Goal: Task Accomplishment & Management: Manage account settings

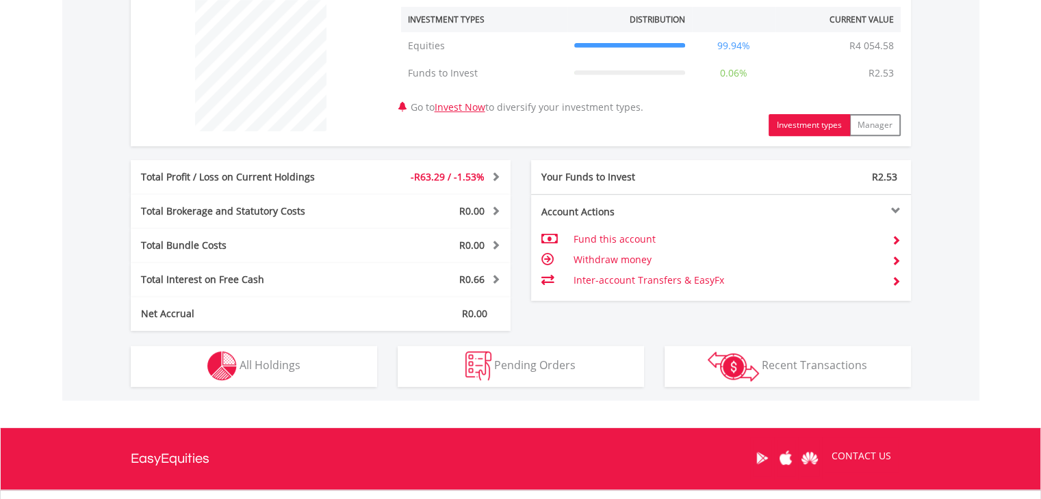
scroll to position [547, 0]
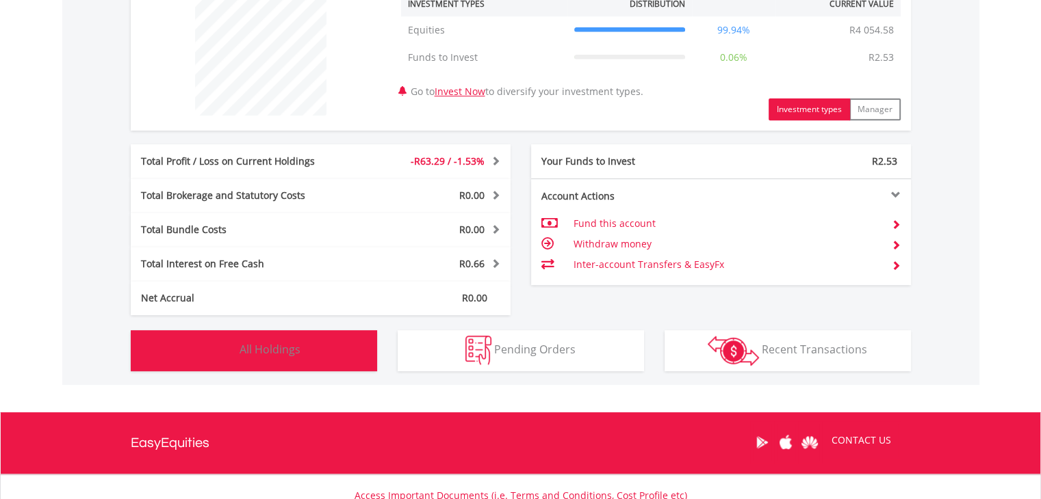
click at [326, 342] on button "Holdings All Holdings" at bounding box center [254, 350] width 246 height 41
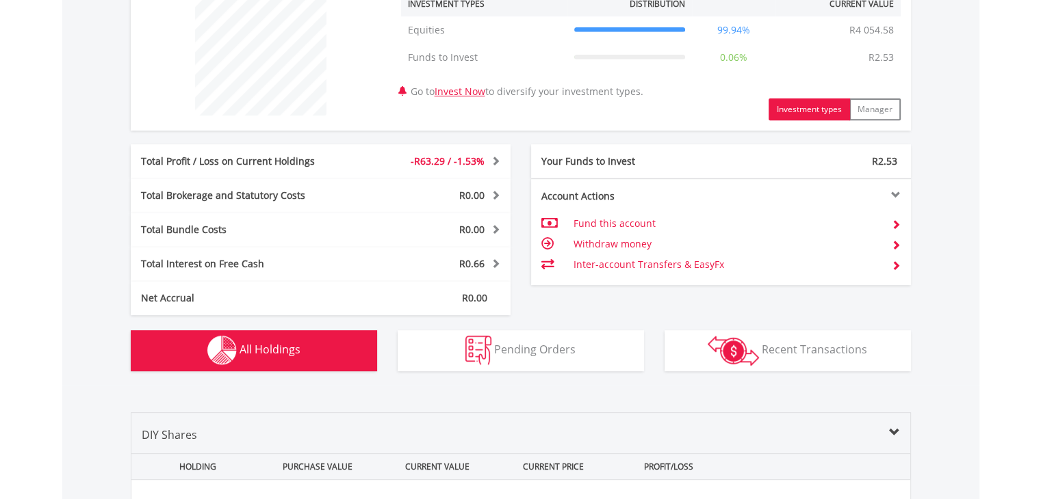
scroll to position [959, 0]
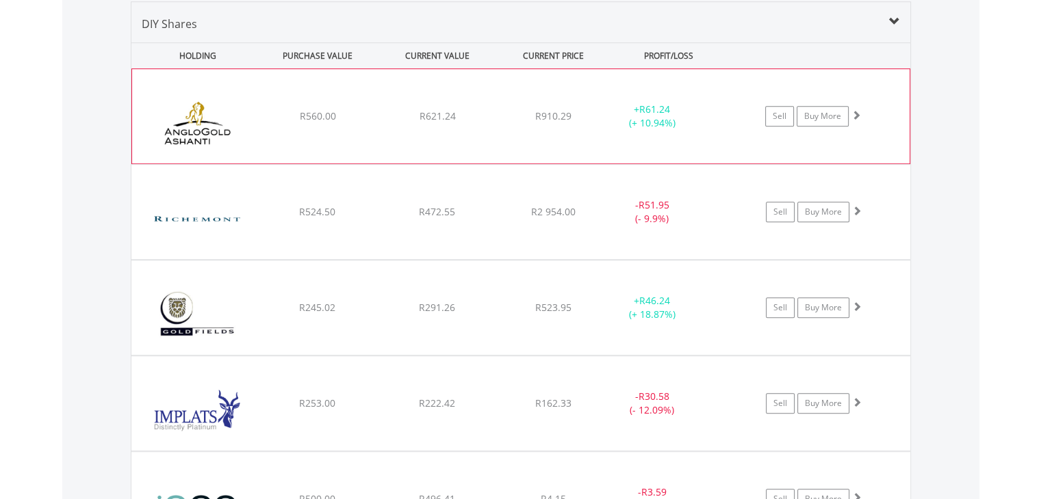
click at [254, 119] on img at bounding box center [198, 123] width 118 height 74
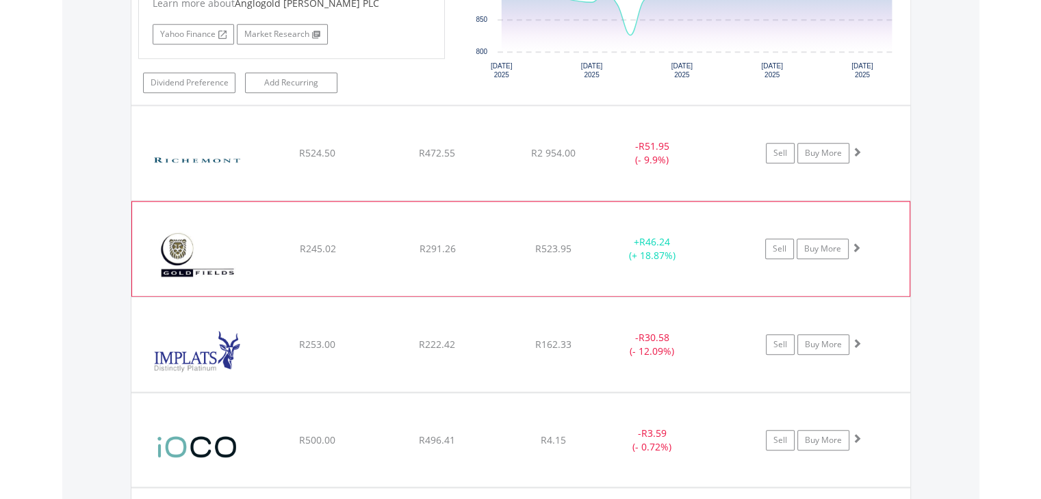
scroll to position [1301, 0]
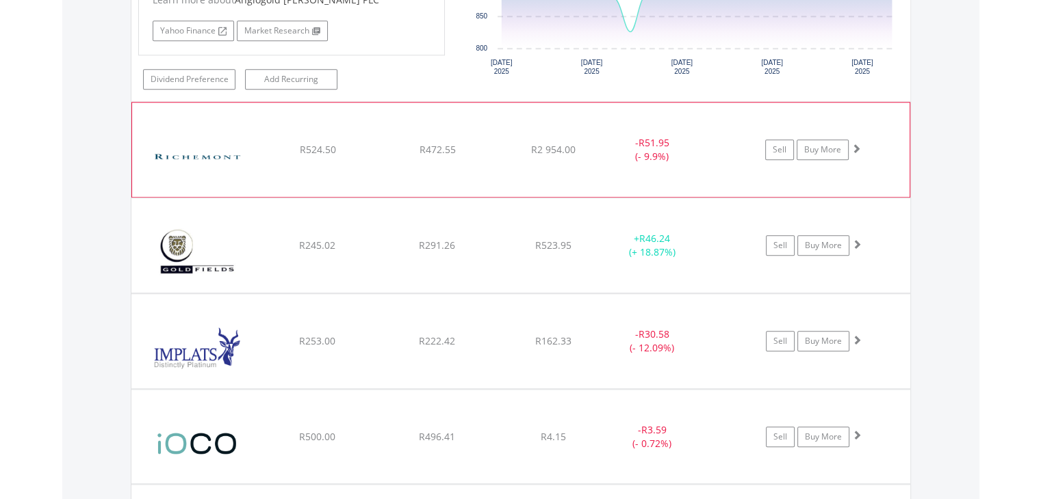
click at [253, 160] on img at bounding box center [198, 157] width 118 height 74
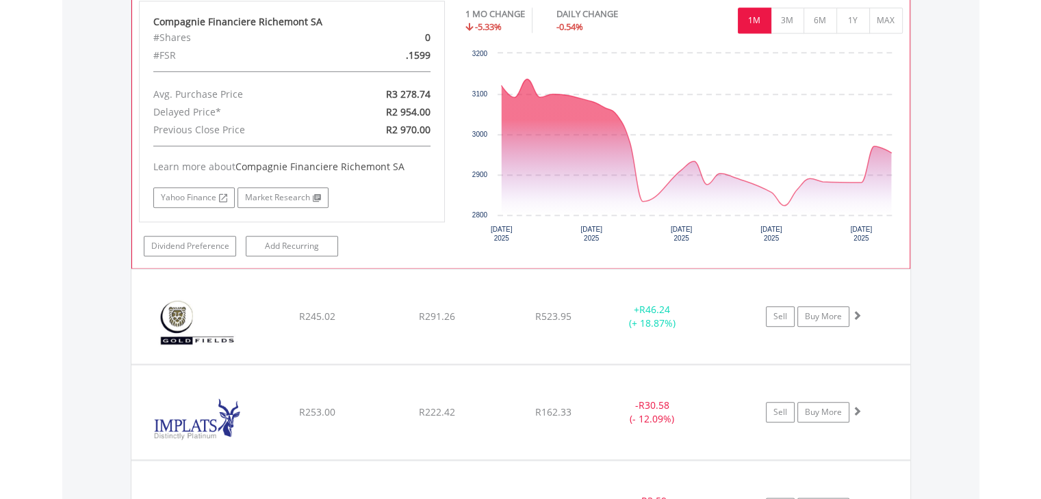
scroll to position [1643, 0]
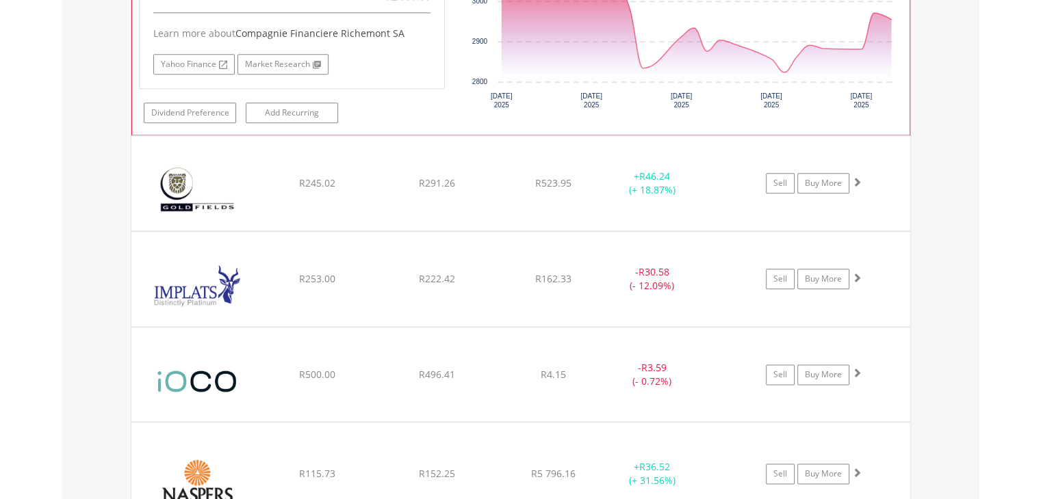
click at [253, 160] on img at bounding box center [197, 190] width 118 height 74
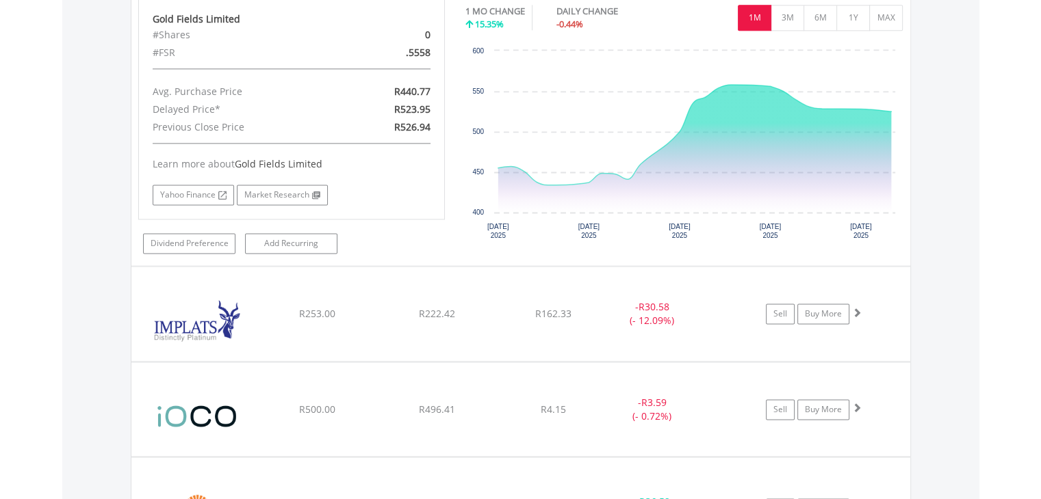
scroll to position [1985, 0]
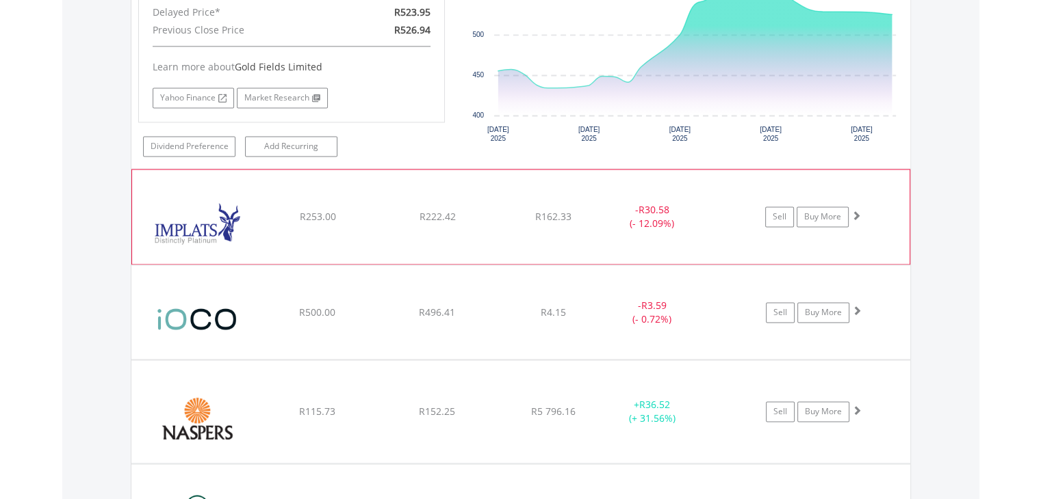
click at [248, 187] on img at bounding box center [198, 224] width 118 height 74
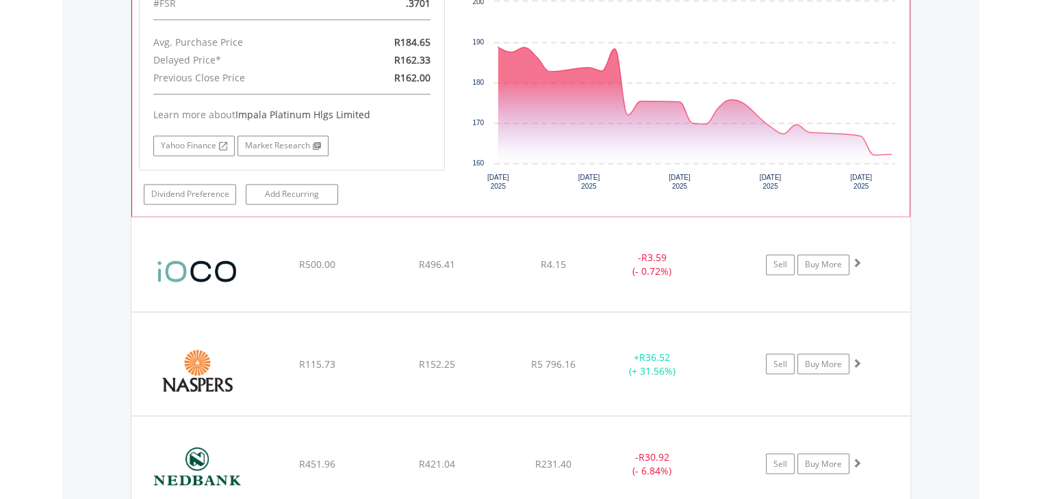
scroll to position [2327, 0]
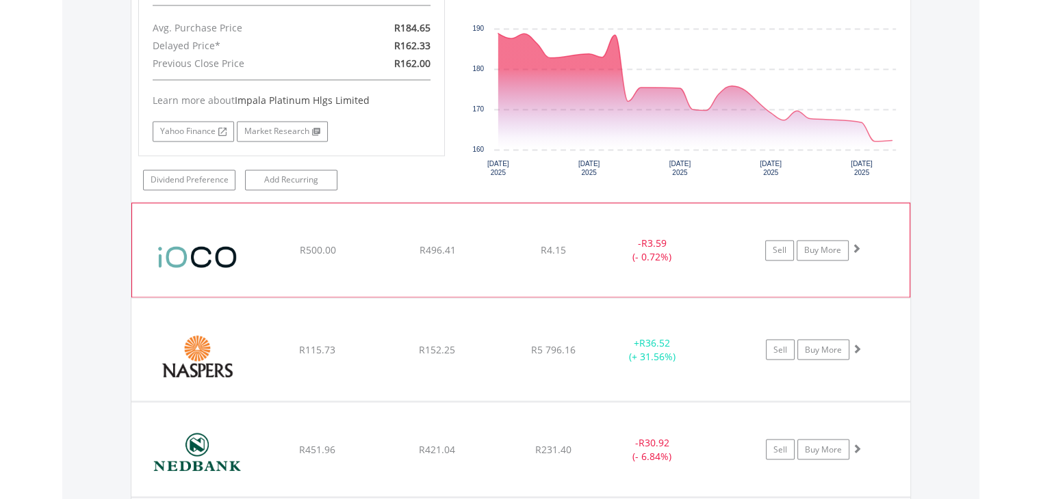
click at [251, 220] on img at bounding box center [198, 256] width 118 height 73
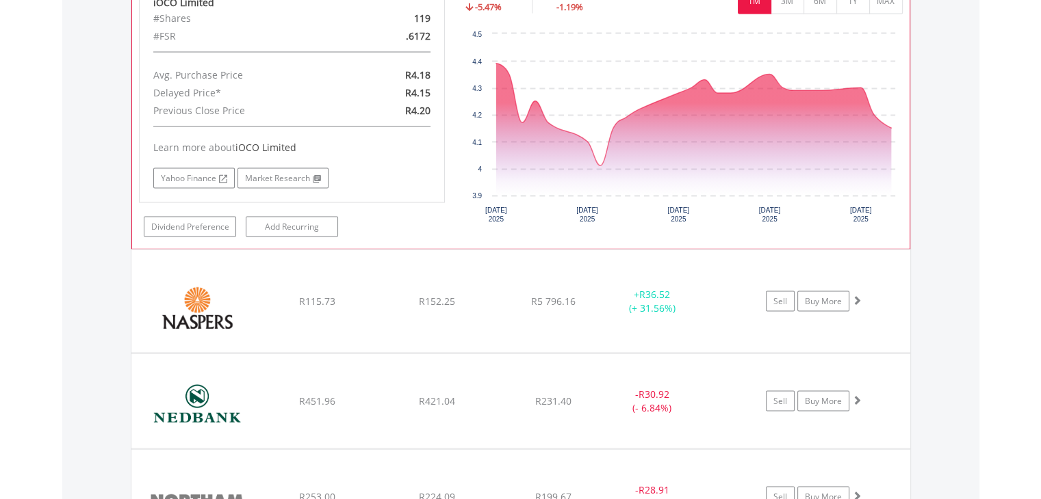
scroll to position [2669, 0]
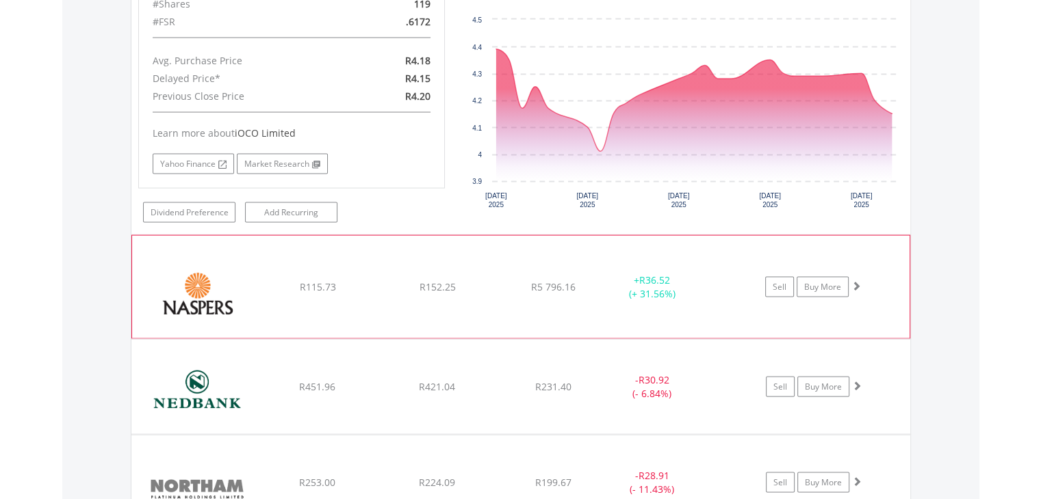
click at [250, 283] on img at bounding box center [198, 294] width 118 height 82
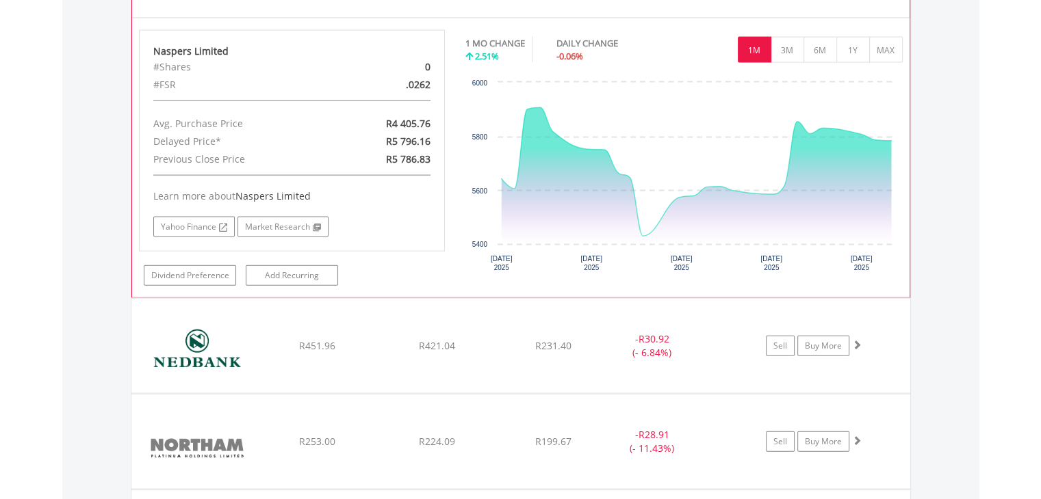
scroll to position [3080, 0]
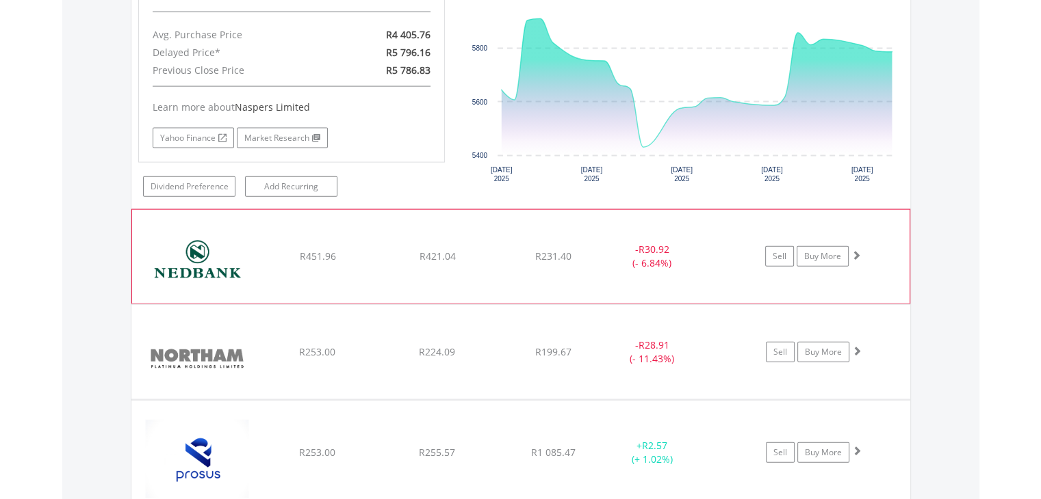
click at [251, 265] on img at bounding box center [198, 264] width 118 height 74
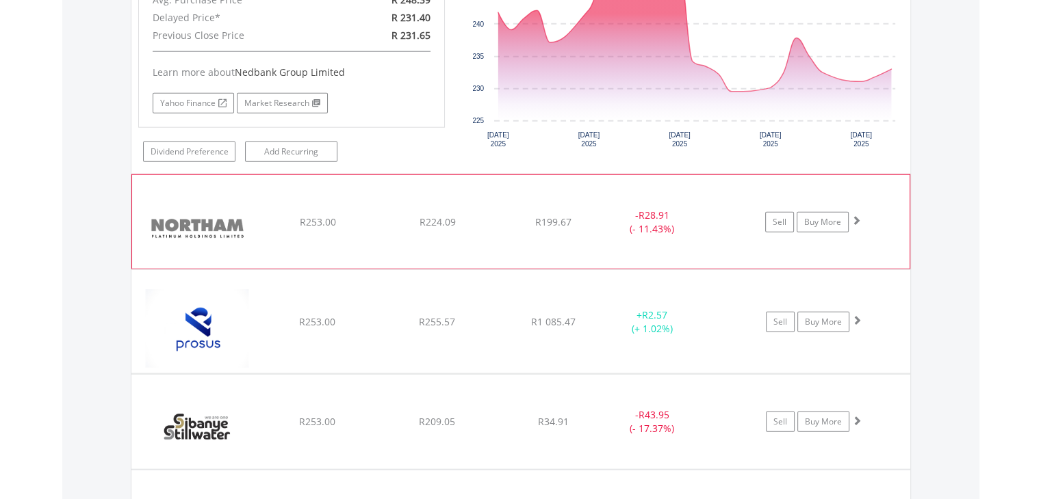
scroll to position [3491, 0]
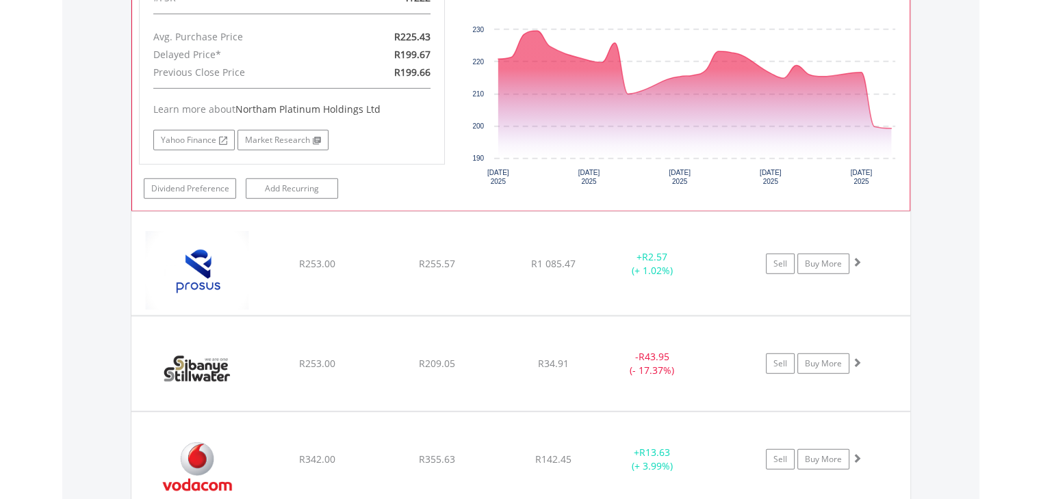
scroll to position [3833, 0]
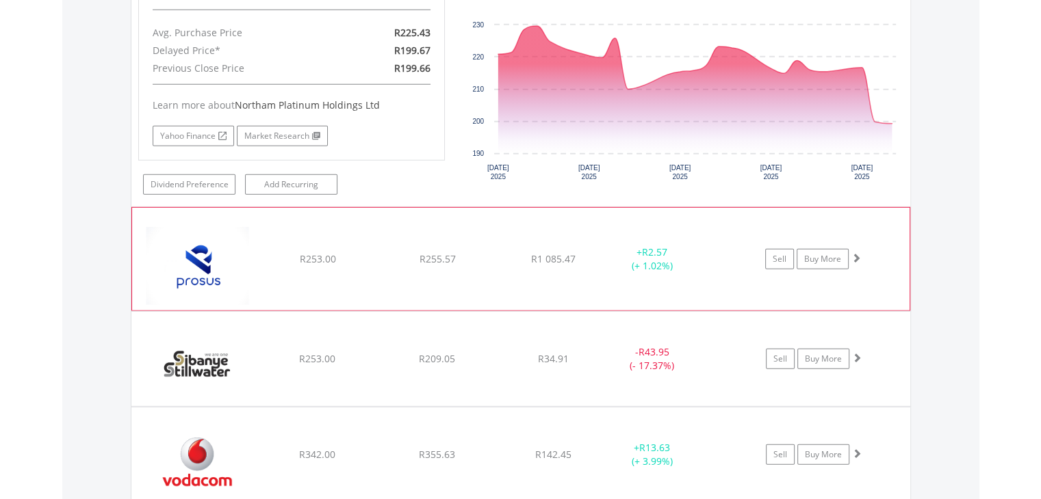
click at [255, 244] on img at bounding box center [198, 266] width 118 height 82
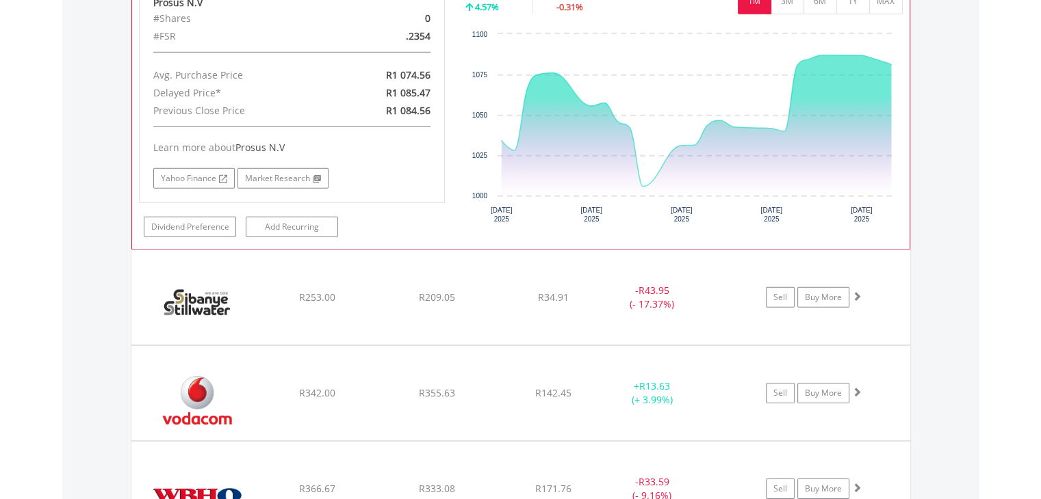
scroll to position [4175, 0]
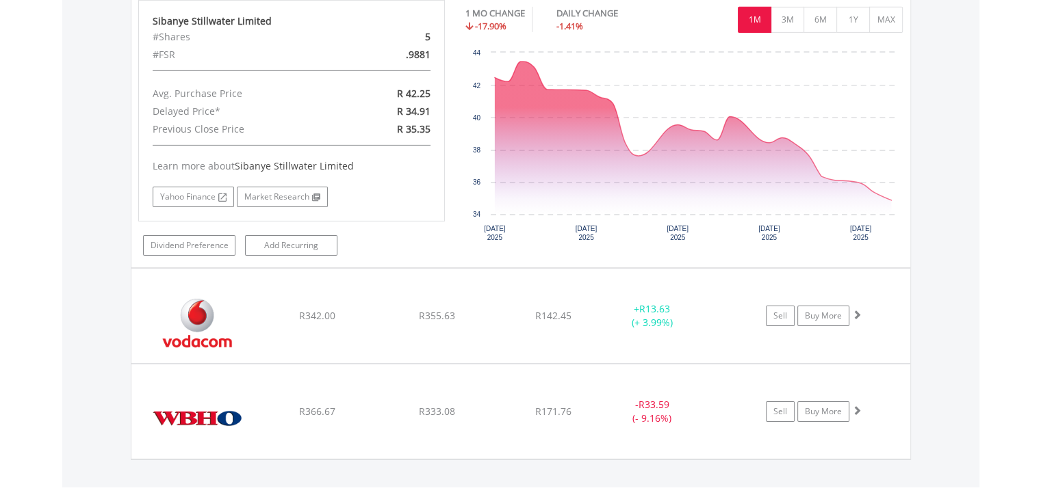
scroll to position [4586, 0]
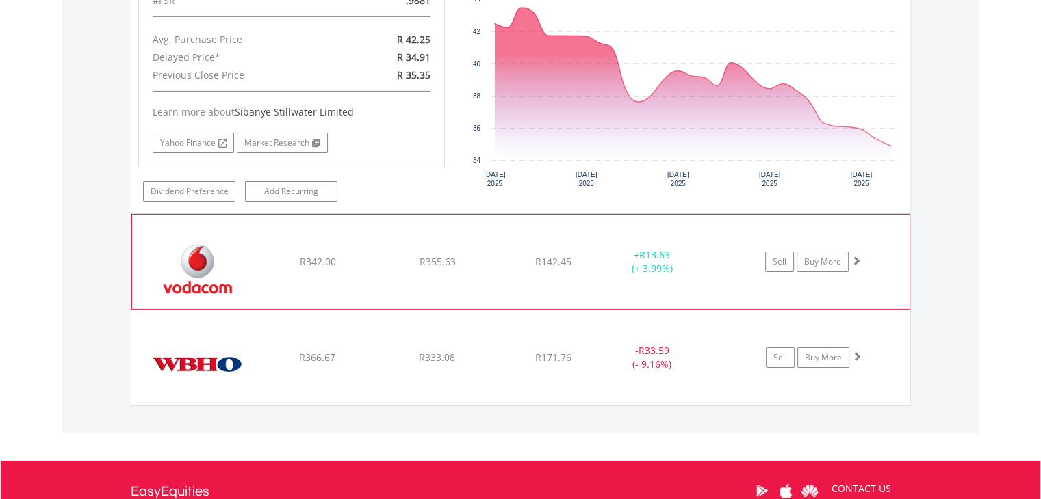
click at [250, 247] on img at bounding box center [198, 269] width 118 height 74
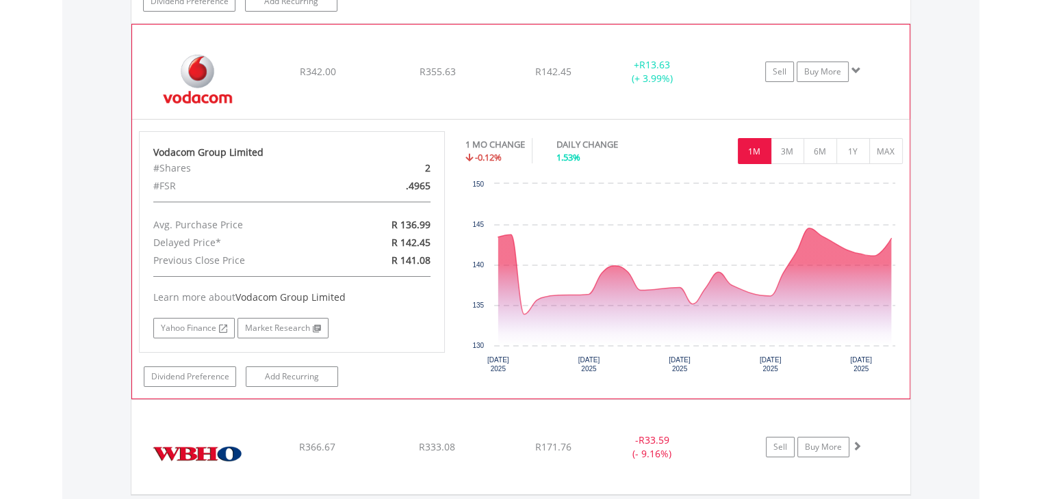
scroll to position [4791, 0]
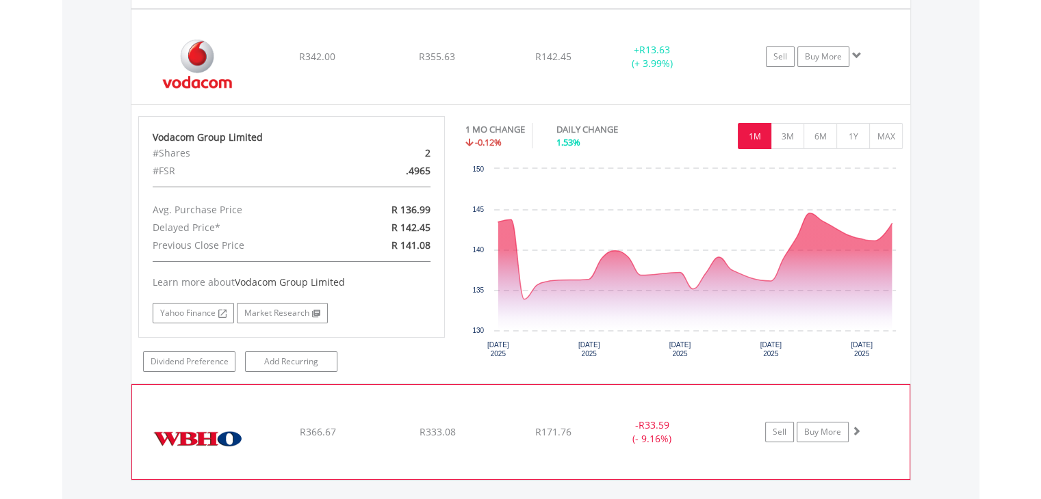
click at [241, 402] on img at bounding box center [198, 439] width 118 height 74
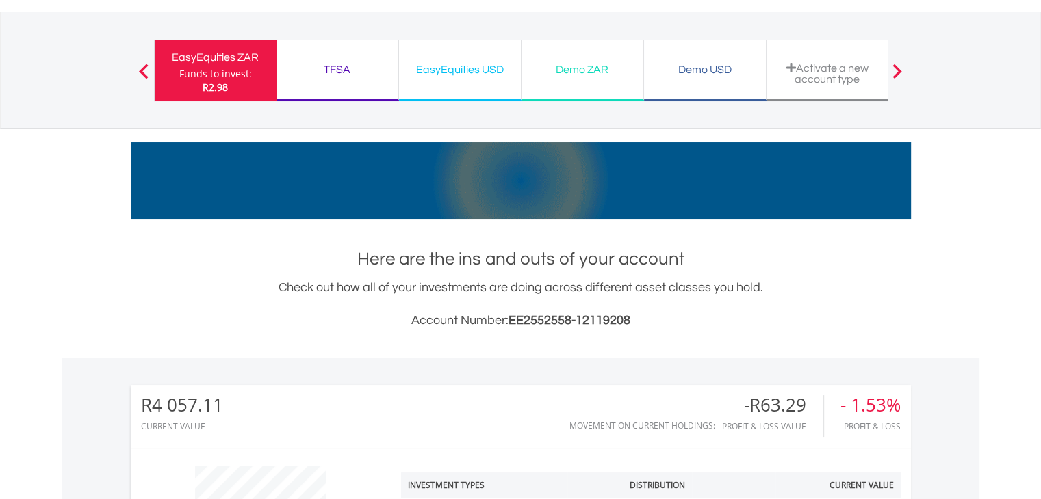
scroll to position [0, 0]
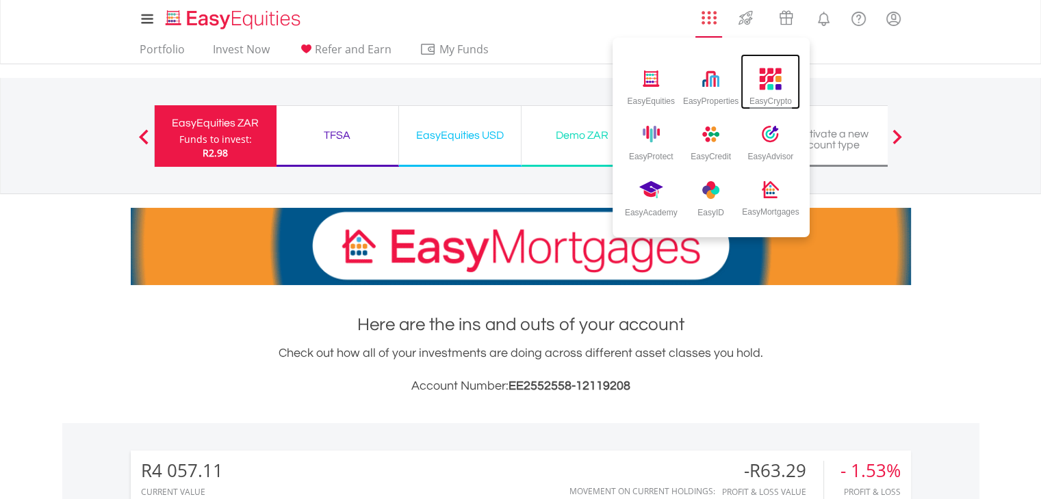
click at [765, 74] on img at bounding box center [770, 79] width 23 height 23
